Goal: Check status: Check status

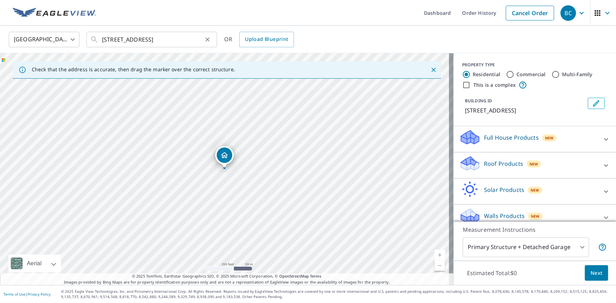
click at [208, 38] on icon "Clear" at bounding box center [207, 39] width 7 height 7
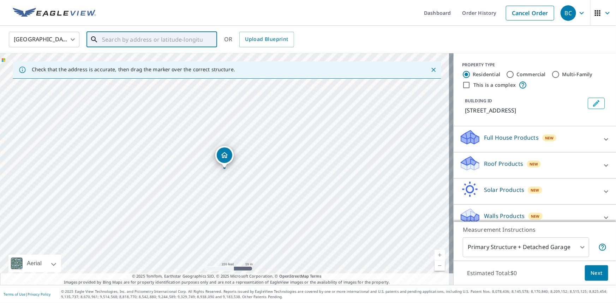
paste input "1599 Rich Dr"
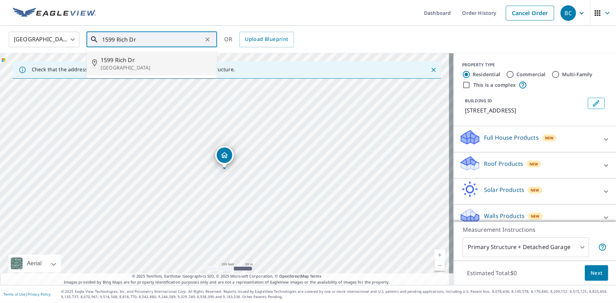
click at [138, 62] on span "1599 Rich Dr" at bounding box center [156, 60] width 111 height 8
type input "[STREET_ADDRESS][PERSON_NAME]"
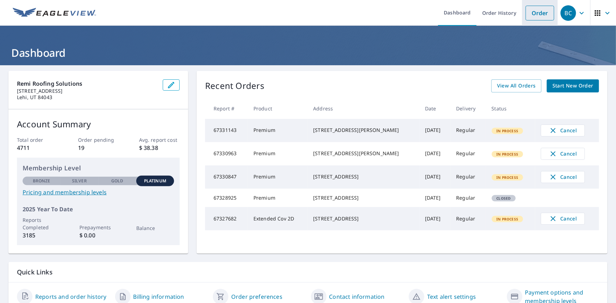
click at [537, 15] on link "Order" at bounding box center [540, 13] width 29 height 15
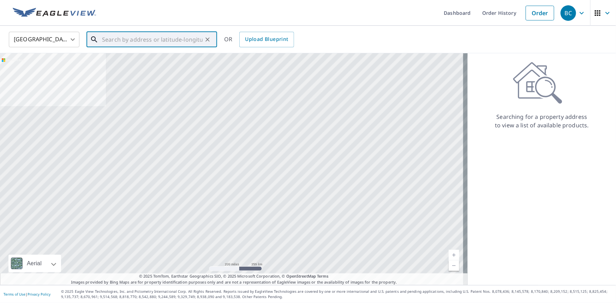
click at [180, 37] on input "text" at bounding box center [152, 40] width 101 height 20
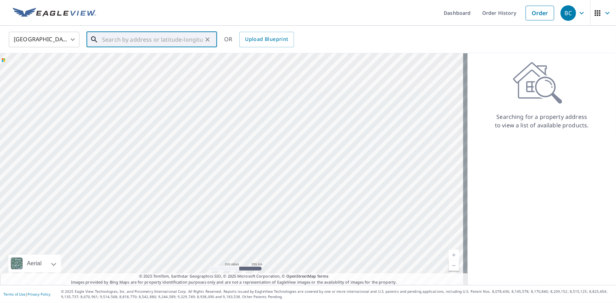
paste input "1599 Rich Dr"
click at [170, 56] on span "1599 Rich Dr" at bounding box center [156, 60] width 111 height 8
type input "[STREET_ADDRESS][PERSON_NAME]"
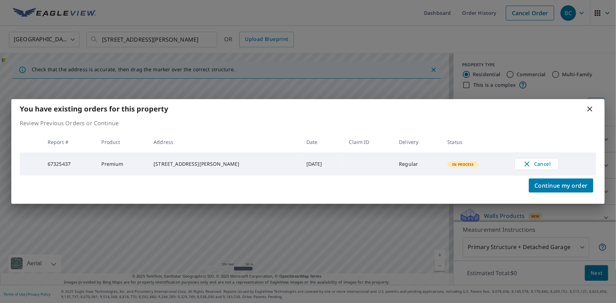
click at [593, 105] on icon at bounding box center [590, 109] width 8 height 8
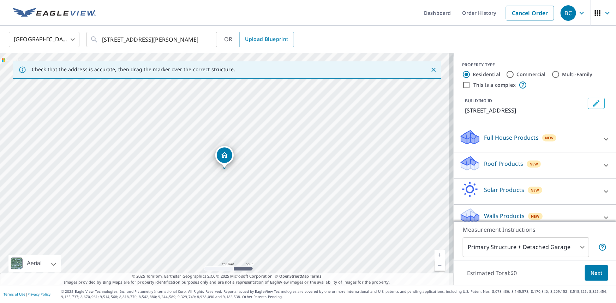
click at [591, 107] on button "Edit building 1" at bounding box center [596, 103] width 17 height 11
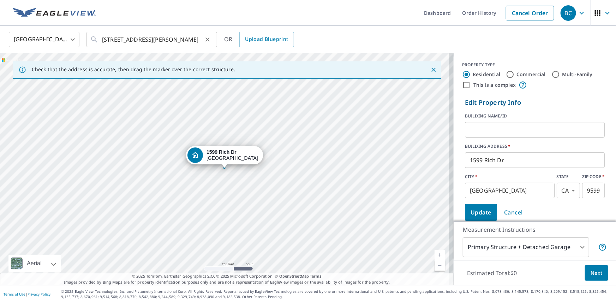
click at [205, 40] on icon "Clear" at bounding box center [207, 39] width 7 height 7
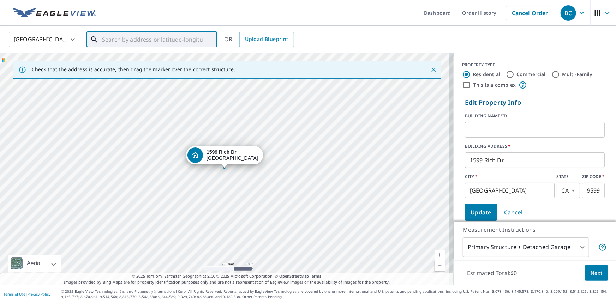
paste input "795 S Rice Rd"
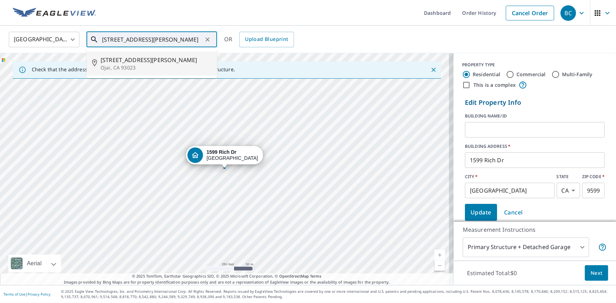
paste input "93023"
click at [136, 64] on span "795 S Rice Rd" at bounding box center [156, 60] width 111 height 8
type input "795 S Rice Rd Ojai, CA 93023"
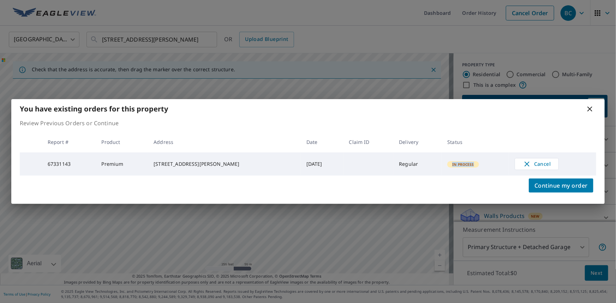
drag, startPoint x: 464, startPoint y: 164, endPoint x: 428, endPoint y: 162, distance: 36.0
click at [428, 162] on tr "67331143 Premium 795 S Rice Rd Ojai, CA 93023-3406 Sep 08, 2025 Regular In Proc…" at bounding box center [308, 163] width 576 height 23
copy tr "In Process"
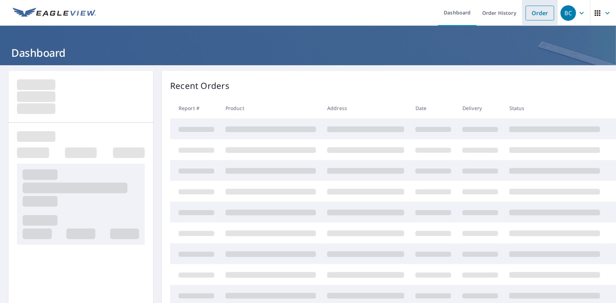
click at [541, 13] on link "Order" at bounding box center [540, 13] width 29 height 15
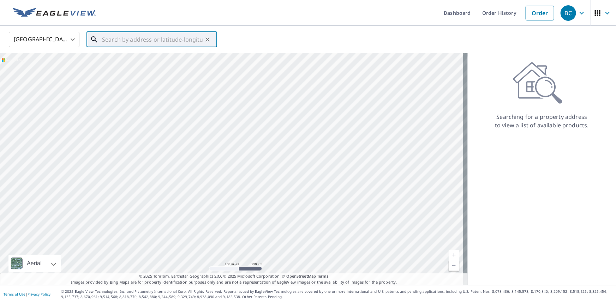
click at [182, 42] on input "text" at bounding box center [152, 40] width 101 height 20
paste input "[STREET_ADDRESS]"
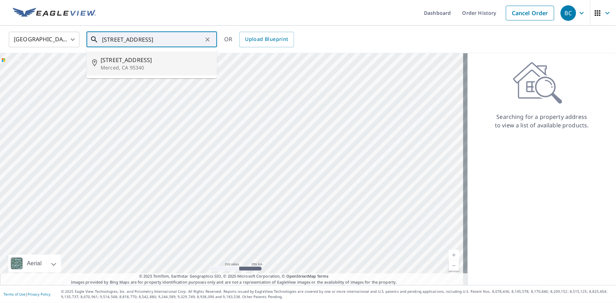
click at [149, 59] on span "[STREET_ADDRESS]" at bounding box center [156, 60] width 111 height 8
type input "2680 Wisteria Ct Merced, CA 95340"
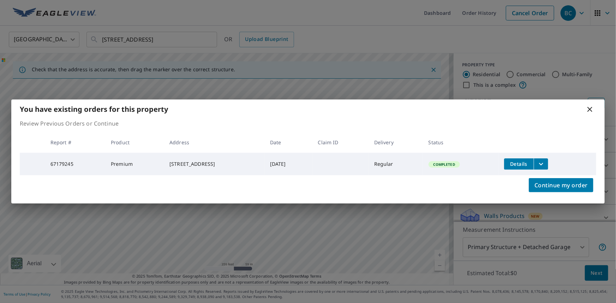
click at [587, 112] on icon at bounding box center [590, 109] width 8 height 8
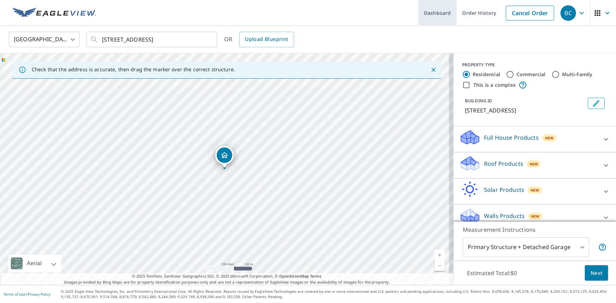
click at [451, 2] on link "Dashboard" at bounding box center [437, 13] width 38 height 26
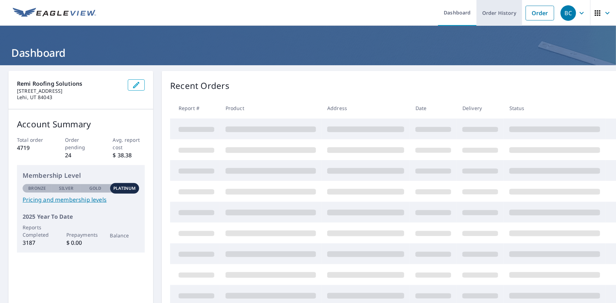
click at [491, 11] on link "Order History" at bounding box center [500, 13] width 46 height 26
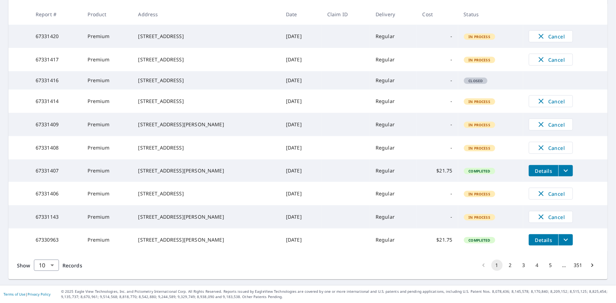
scroll to position [159, 0]
click at [510, 264] on button "2" at bounding box center [510, 265] width 11 height 11
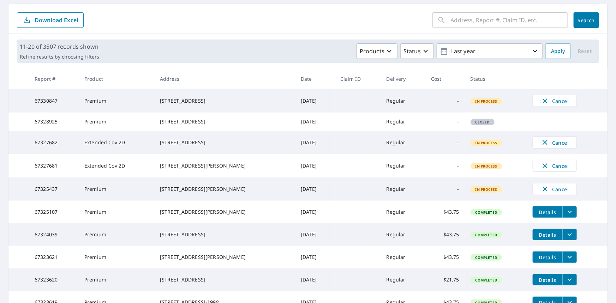
scroll to position [159, 0]
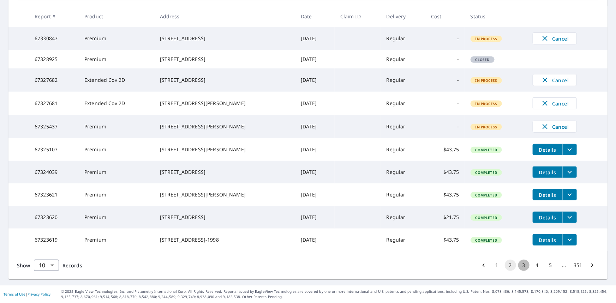
click at [518, 266] on button "3" at bounding box center [523, 265] width 11 height 11
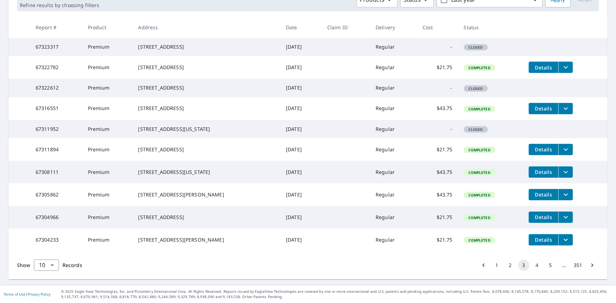
scroll to position [159, 0]
click at [491, 264] on button "1" at bounding box center [496, 265] width 11 height 11
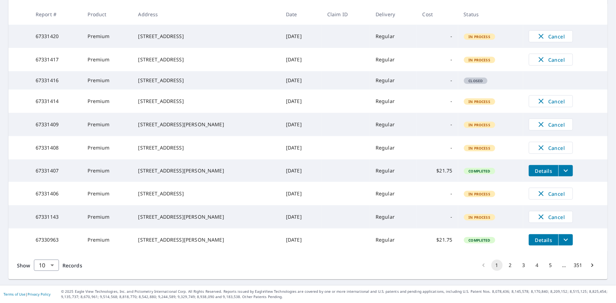
scroll to position [159, 0]
